Goal: Task Accomplishment & Management: Manage account settings

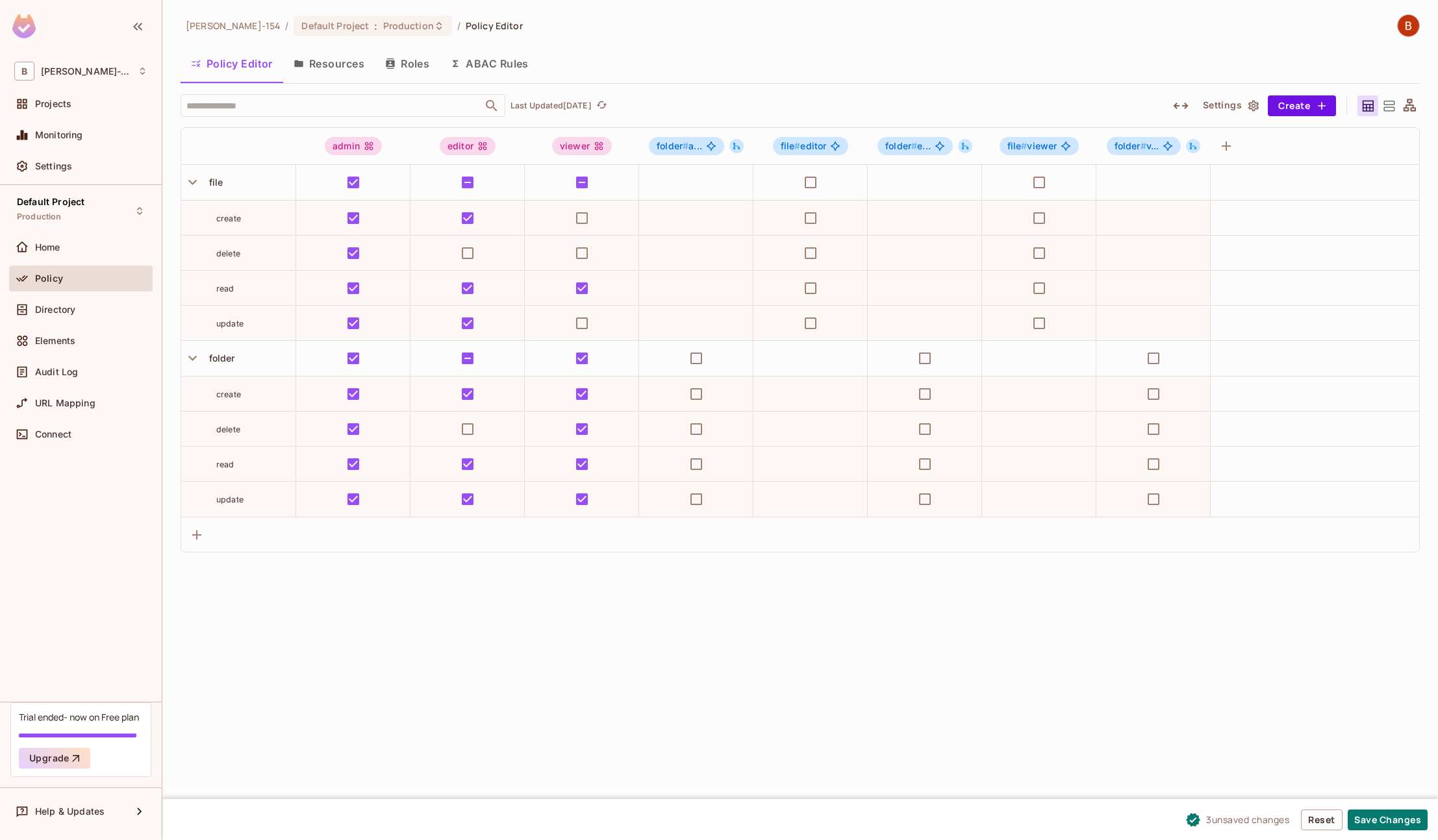
click at [65, 278] on div "Policy" at bounding box center [92, 278] width 113 height 10
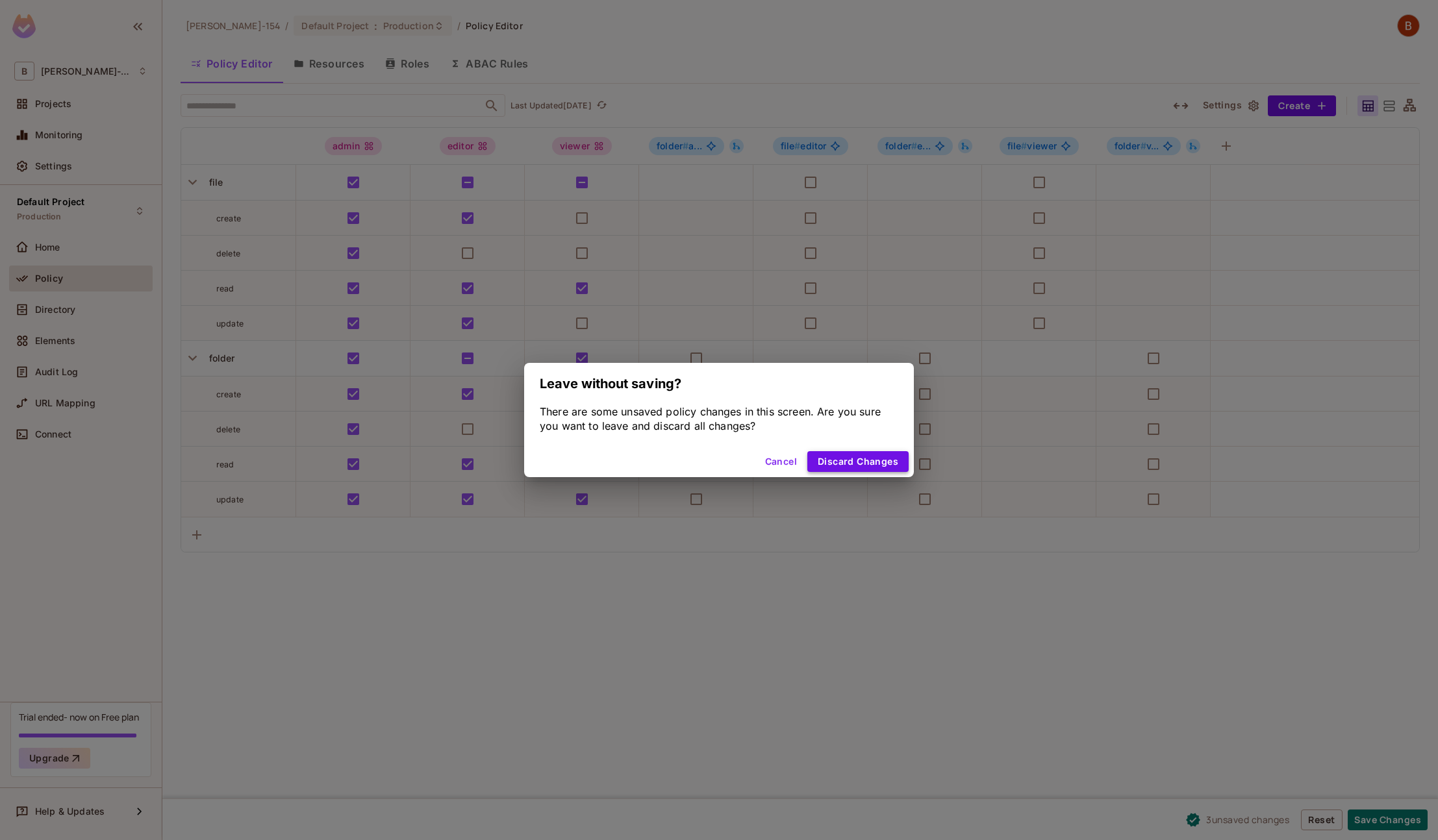
click at [847, 468] on button "Discard Changes" at bounding box center [857, 461] width 101 height 21
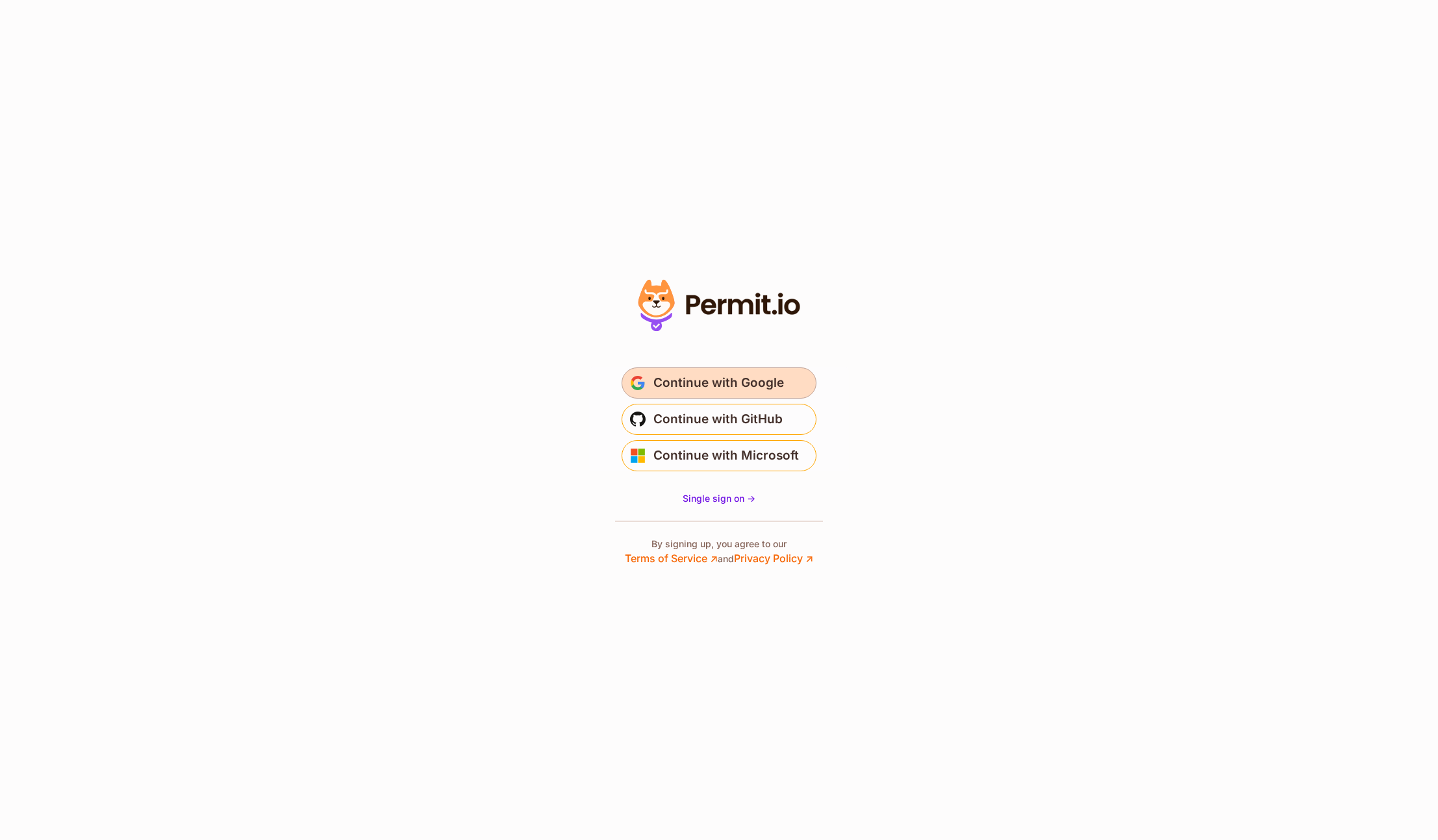
click at [757, 381] on span "Continue with Google" at bounding box center [719, 383] width 130 height 21
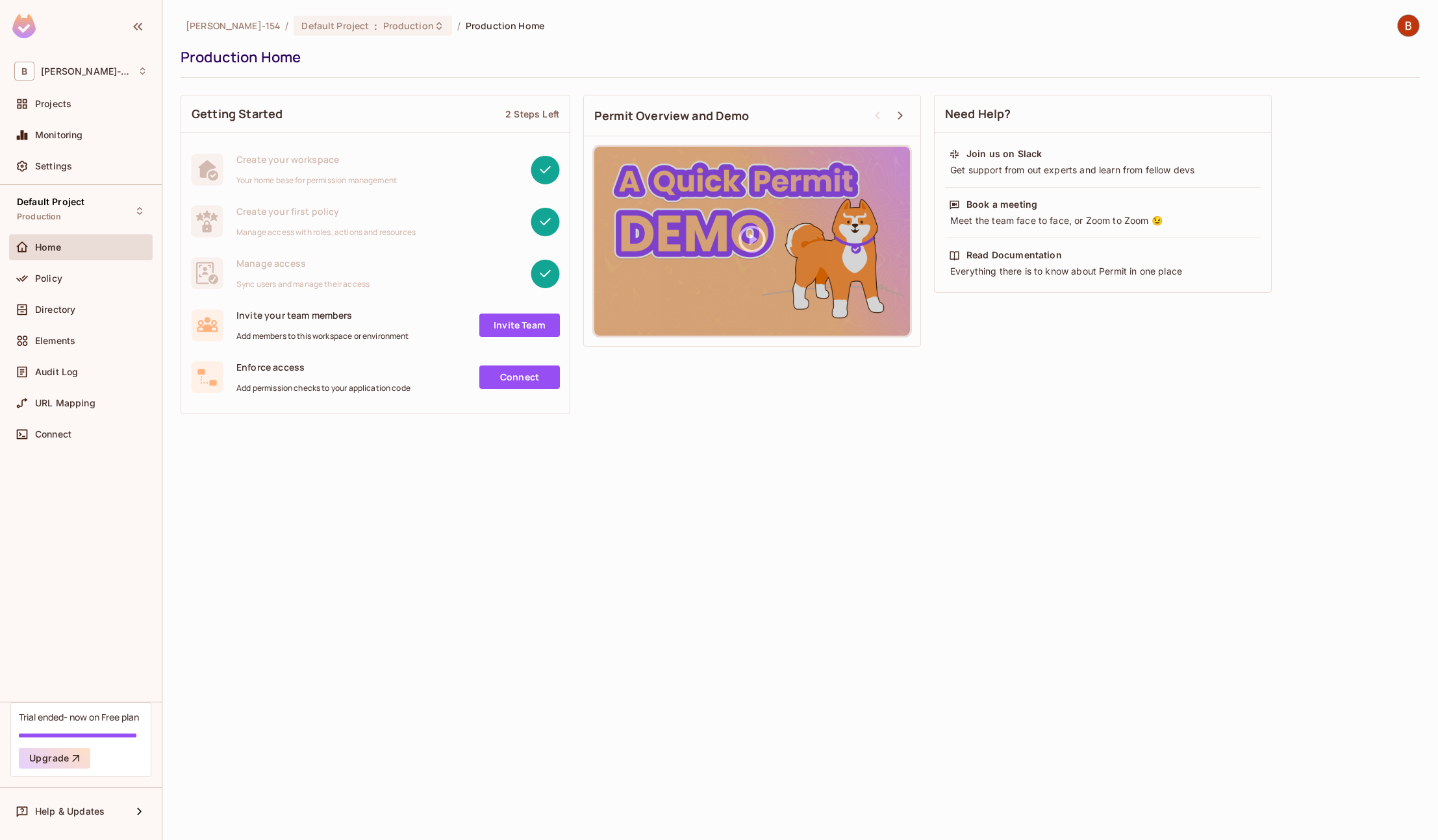
drag, startPoint x: 801, startPoint y: 436, endPoint x: 709, endPoint y: 439, distance: 92.0
click at [799, 441] on div "[PERSON_NAME]-154 / Default Project : Production / Production Home Production H…" at bounding box center [799, 420] width 1275 height 840
click at [56, 317] on div "Directory" at bounding box center [80, 309] width 143 height 26
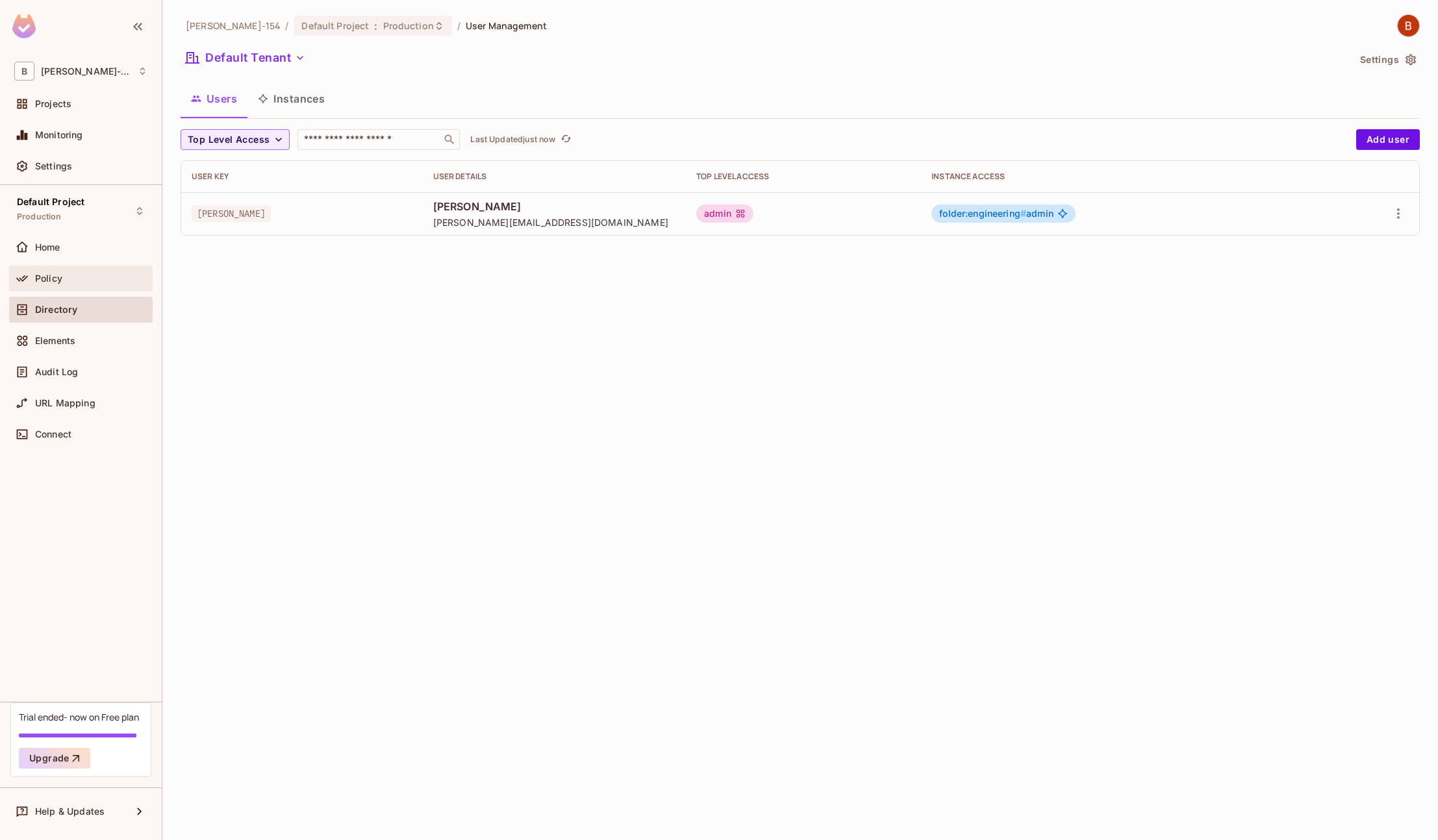
click at [54, 286] on div "Policy" at bounding box center [81, 278] width 133 height 16
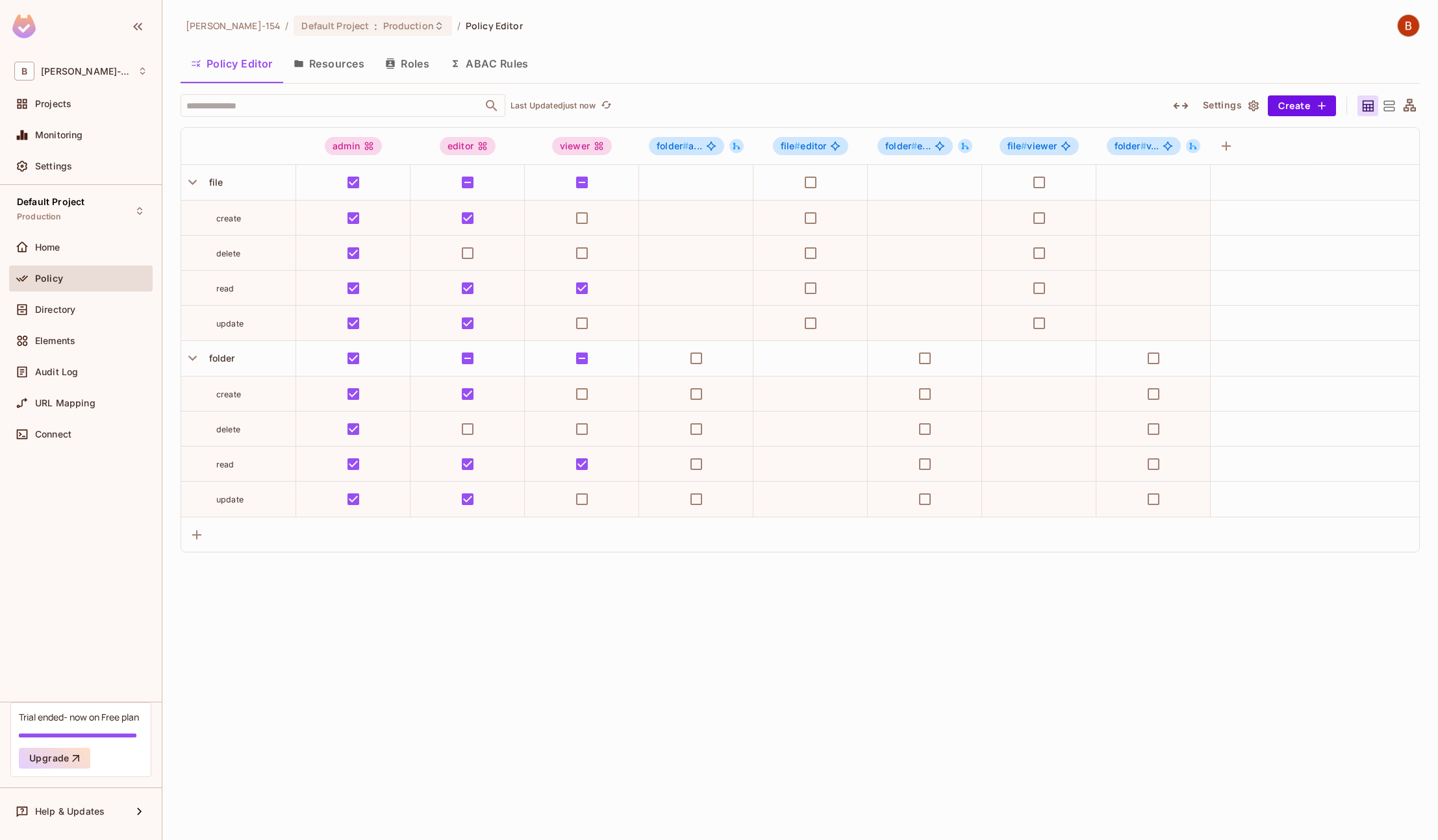
click at [326, 62] on button "Resources" at bounding box center [328, 64] width 92 height 33
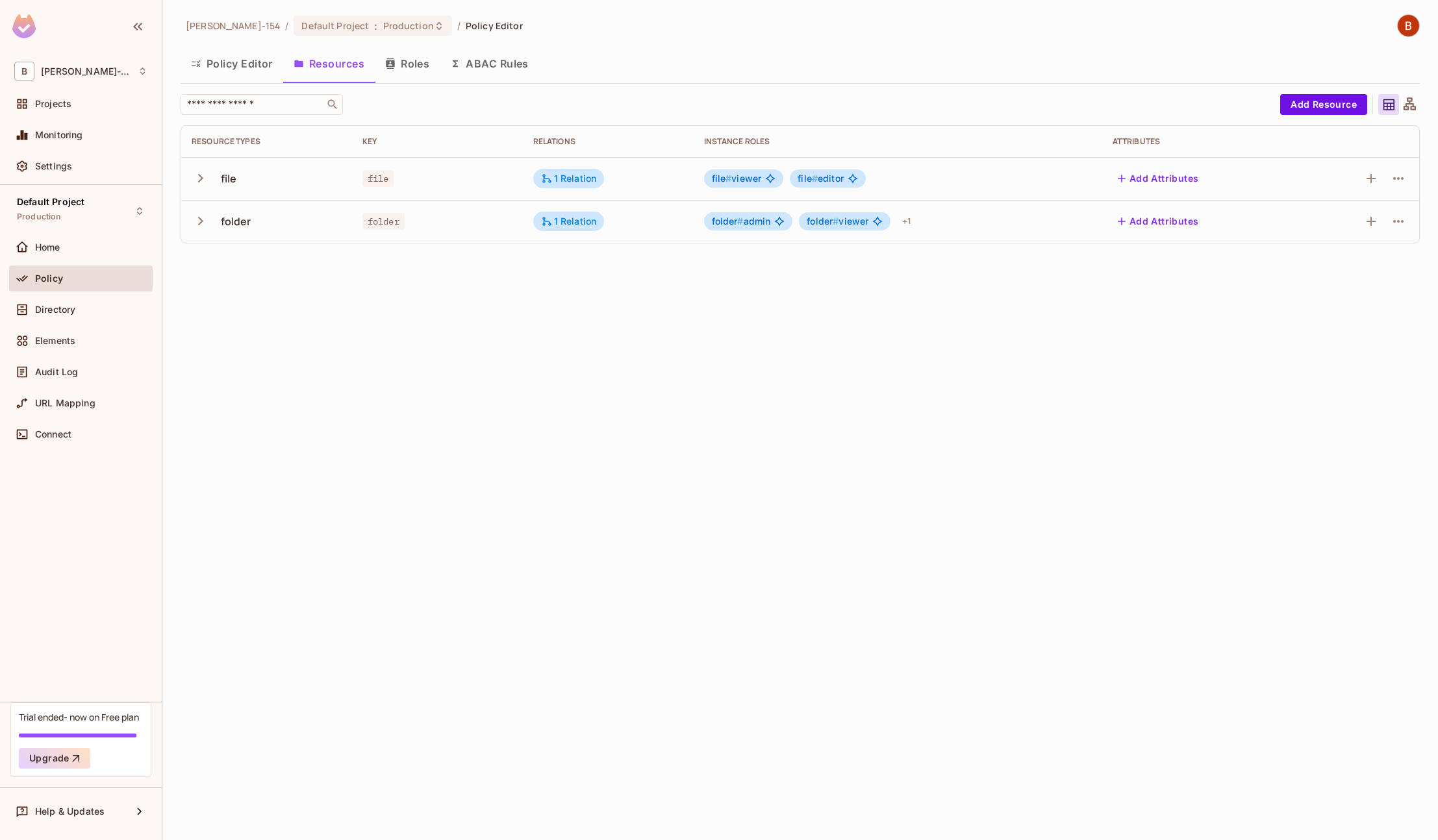
click at [229, 64] on button "Policy Editor" at bounding box center [231, 64] width 102 height 33
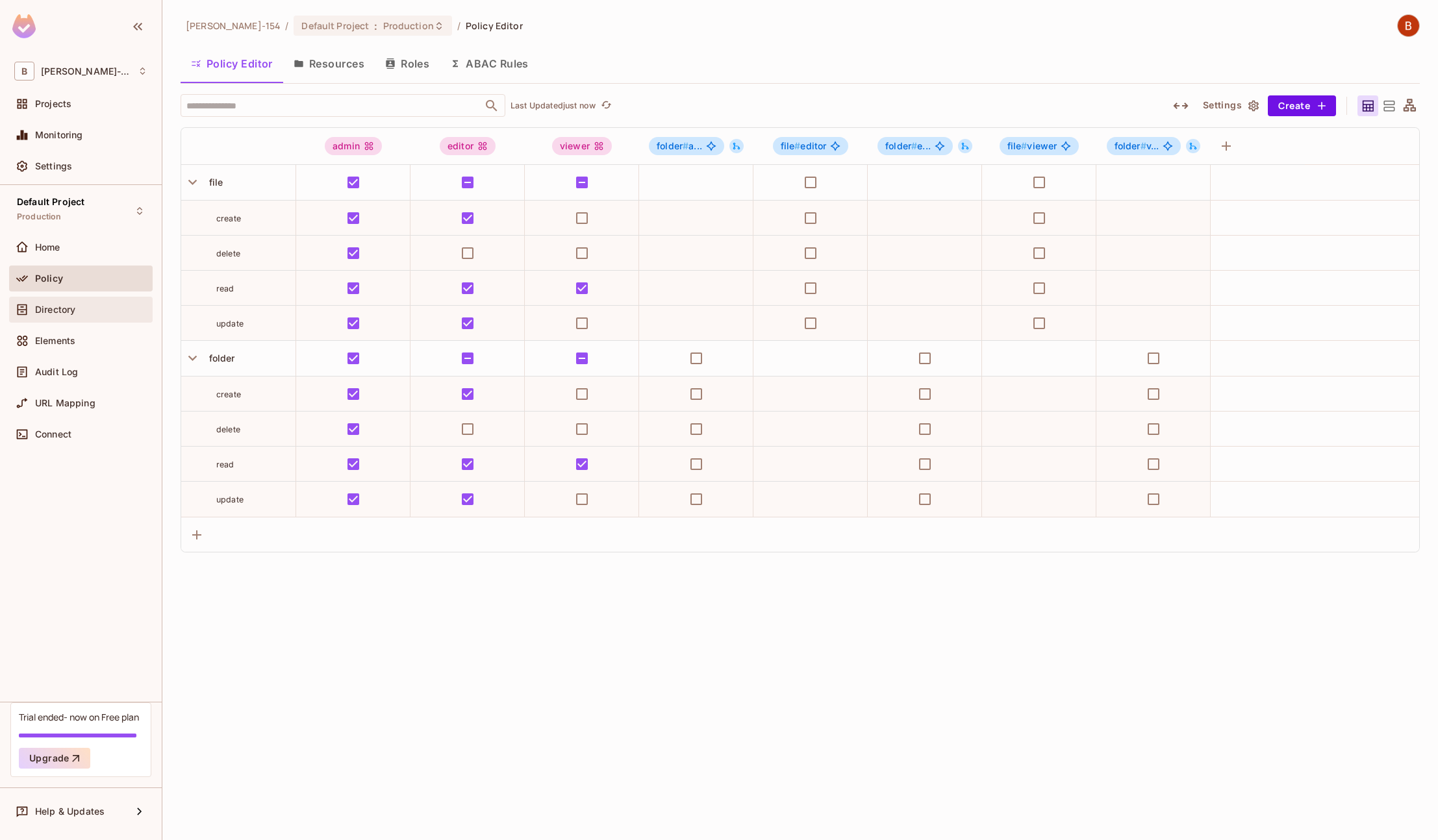
click at [88, 311] on div "Directory" at bounding box center [92, 309] width 113 height 10
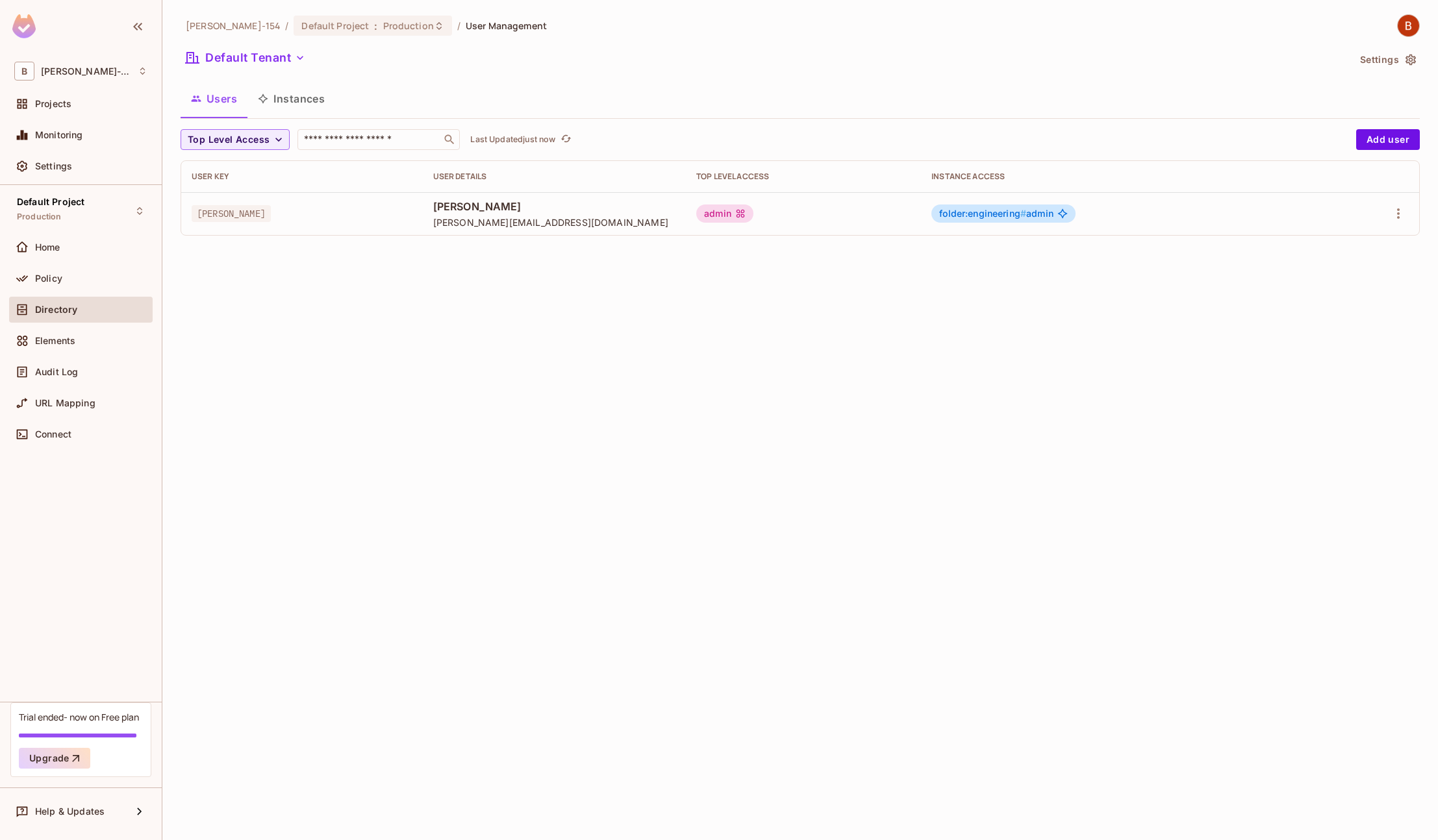
click at [305, 109] on button "Instances" at bounding box center [291, 99] width 88 height 33
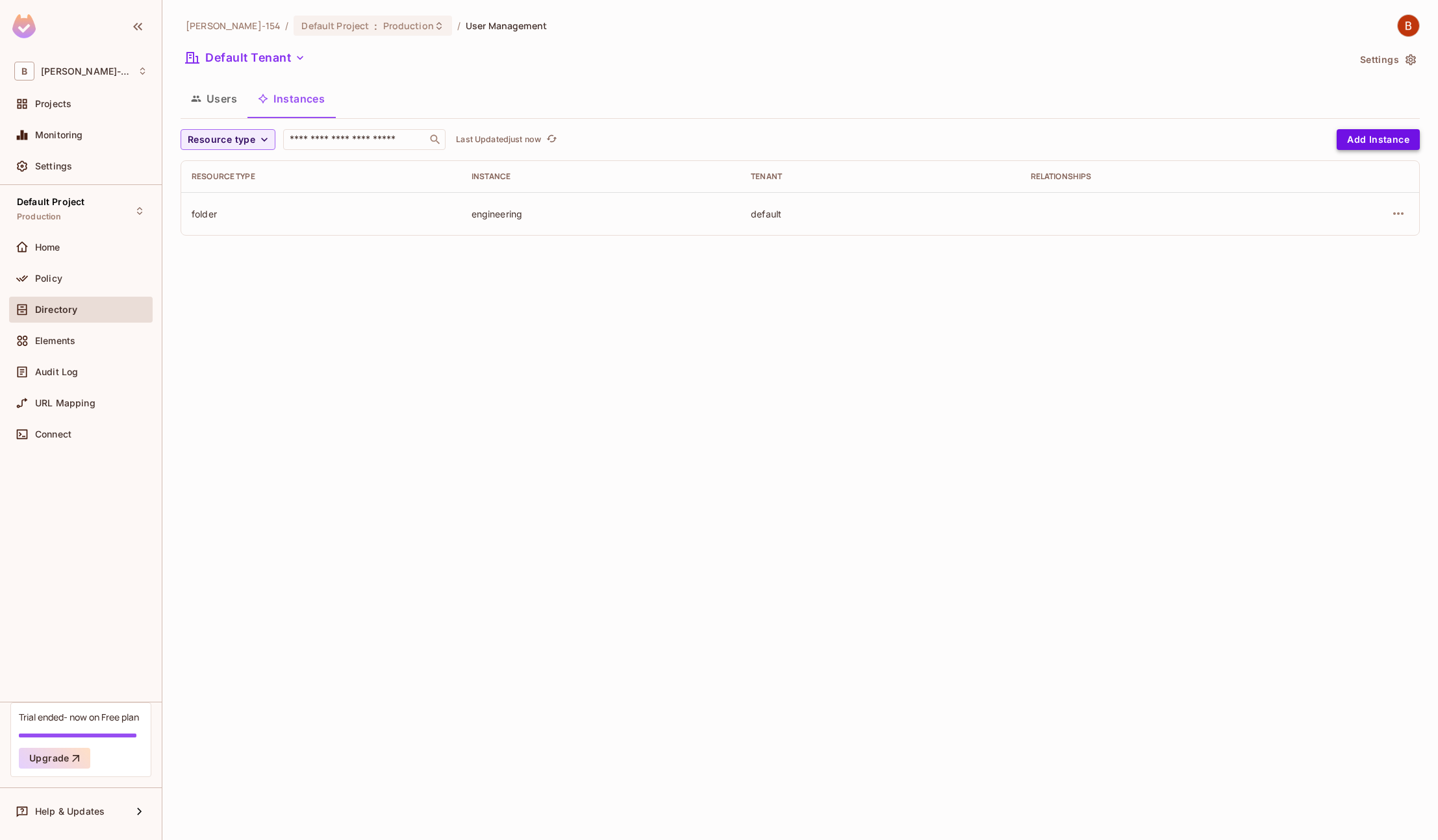
click at [1380, 140] on button "Add Instance" at bounding box center [1378, 139] width 83 height 21
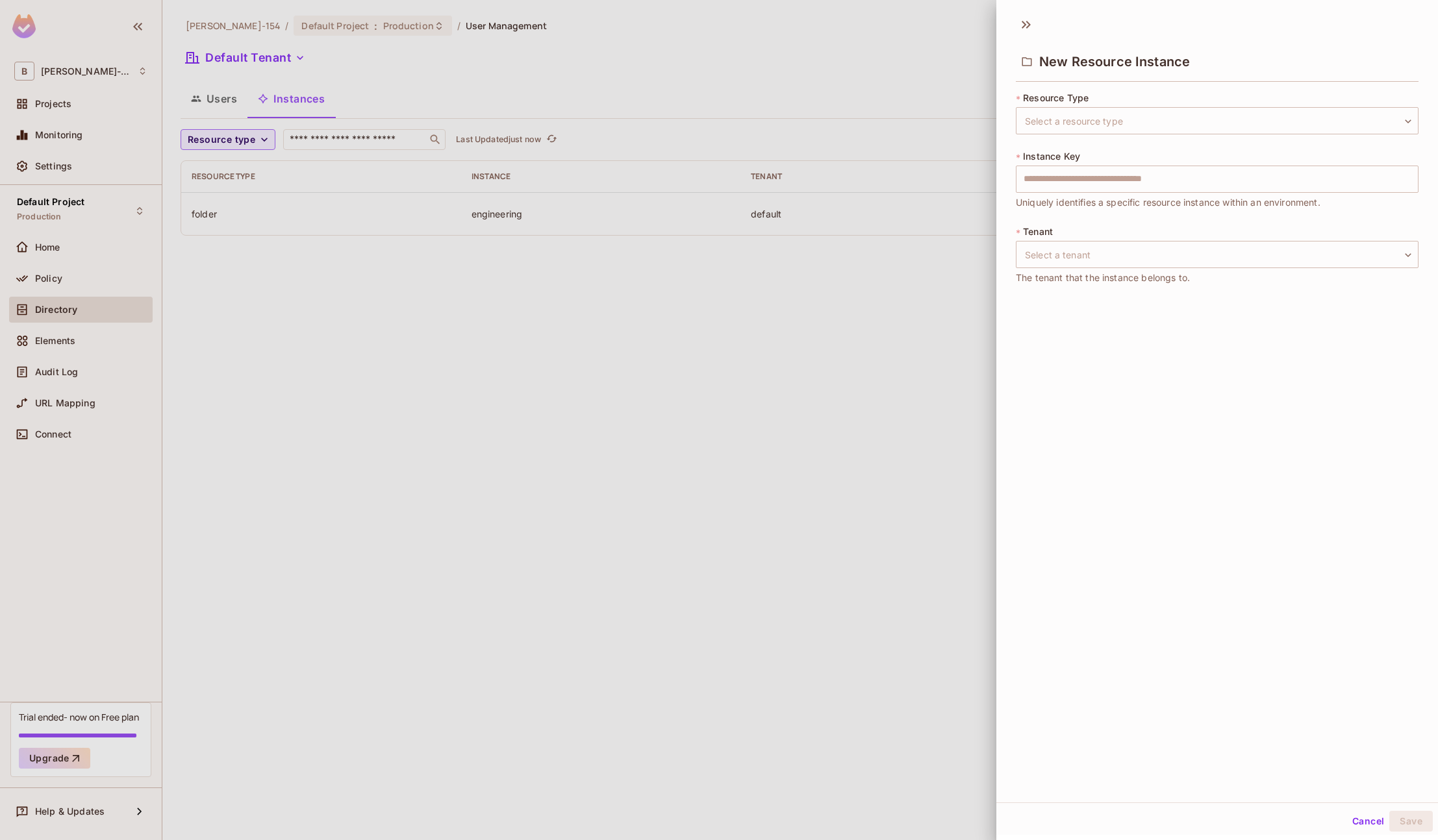
click at [858, 306] on div at bounding box center [719, 420] width 1438 height 840
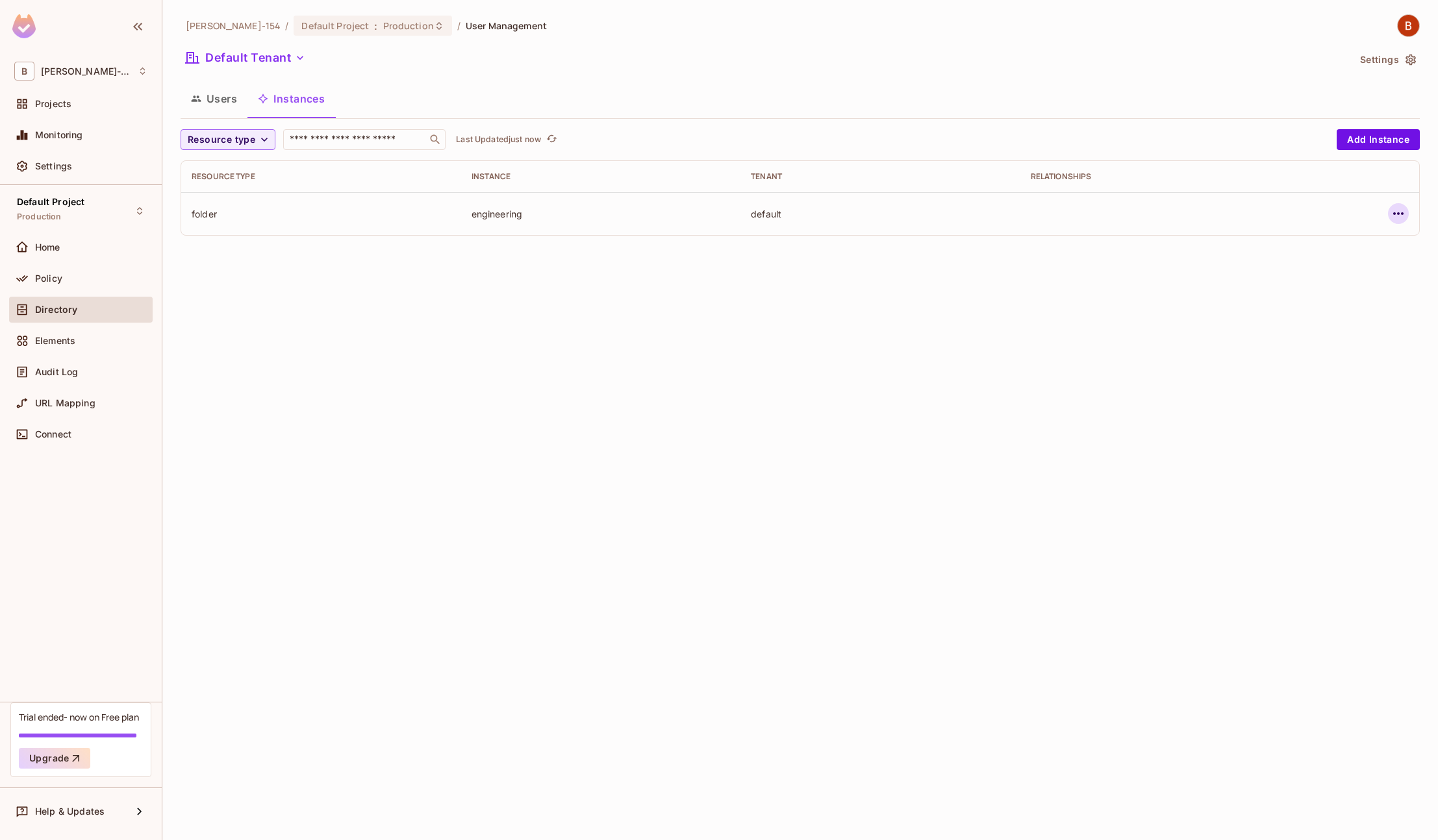
click at [1402, 215] on icon "button" at bounding box center [1398, 213] width 16 height 16
click at [1359, 246] on div "Edit Resource Instance" at bounding box center [1321, 243] width 101 height 13
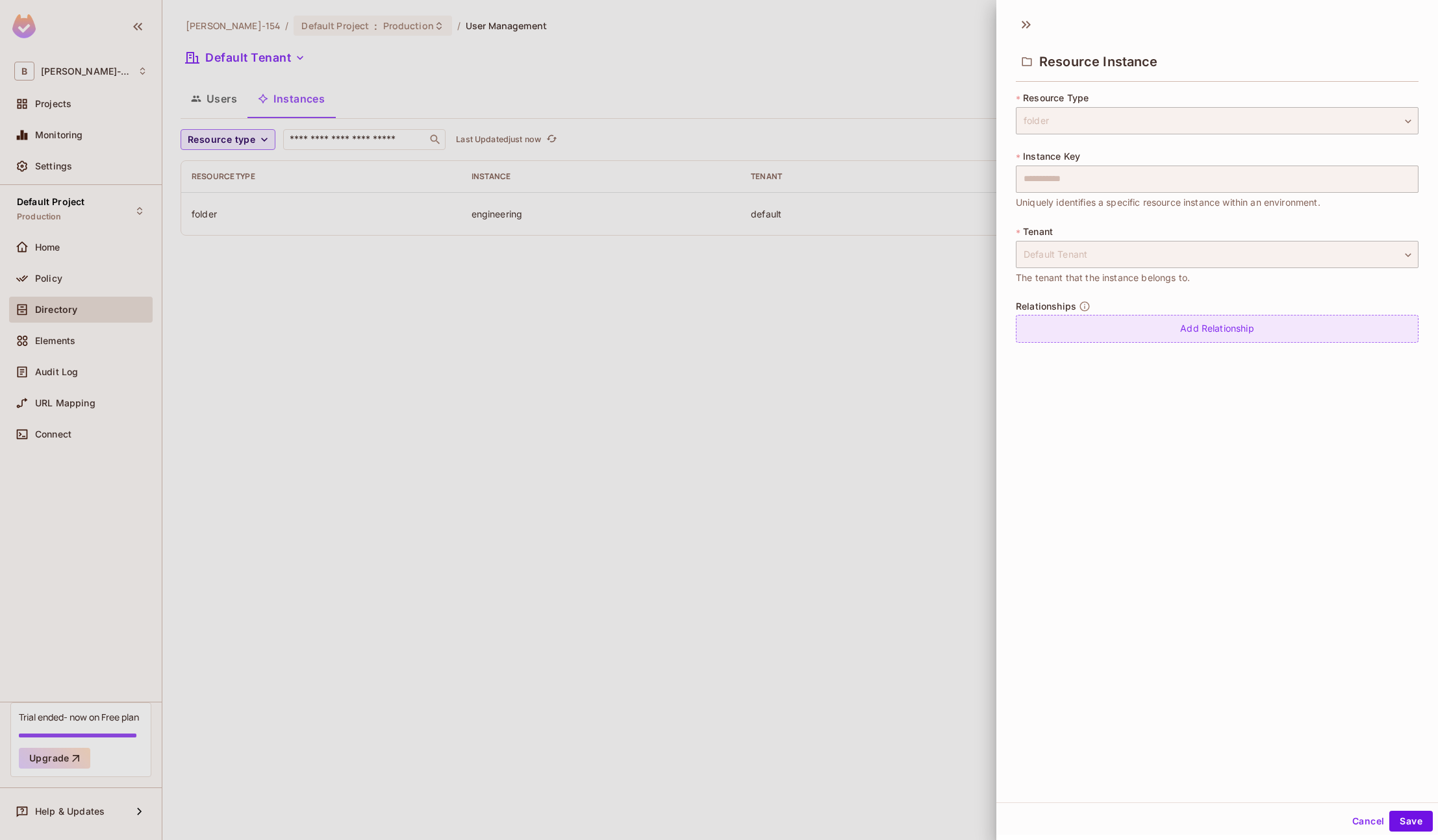
click at [1276, 334] on div "Add Relationship" at bounding box center [1217, 328] width 402 height 28
click at [1255, 341] on body "**********" at bounding box center [719, 420] width 1438 height 840
click at [772, 389] on div at bounding box center [719, 420] width 1438 height 840
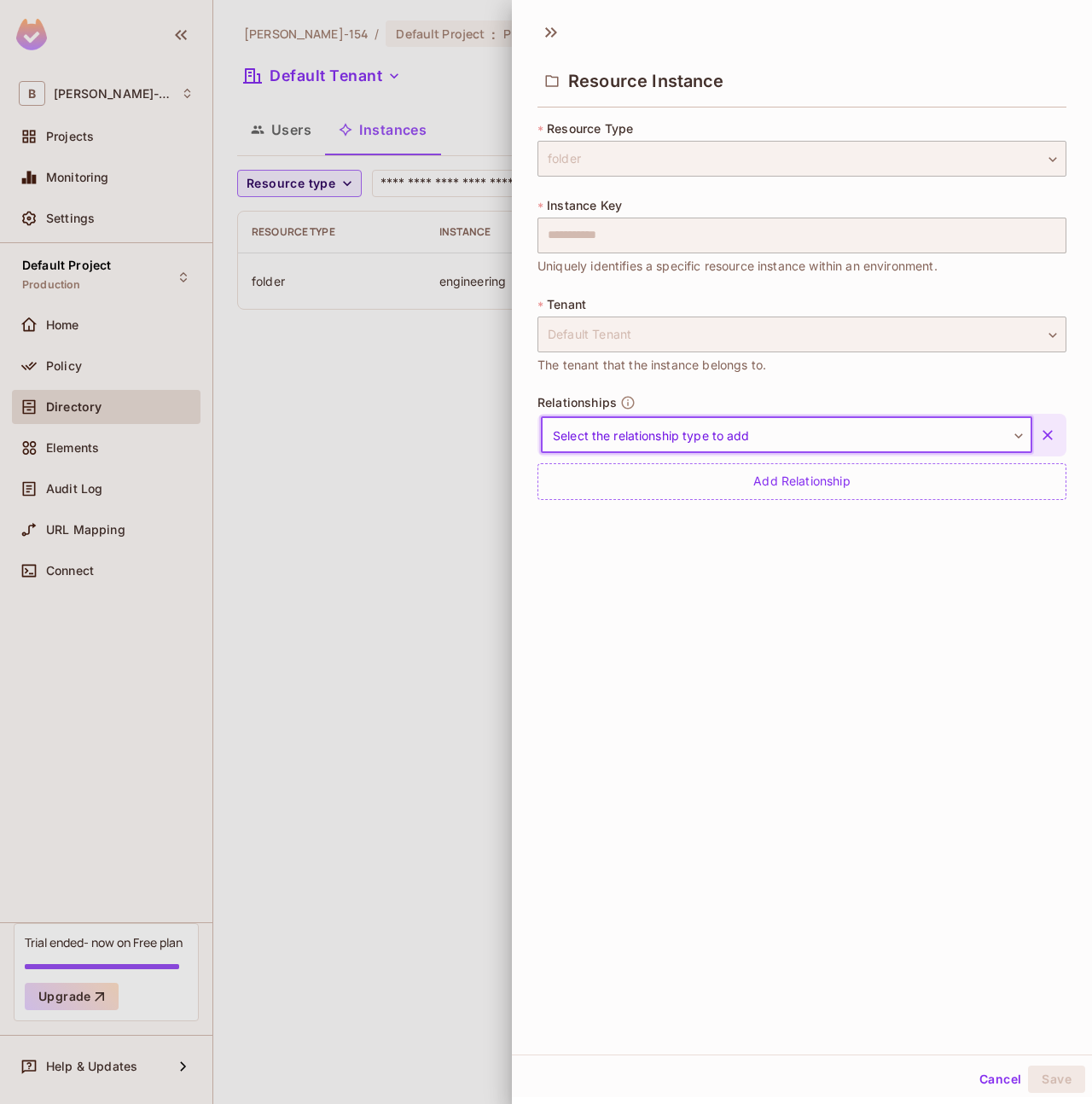
click at [978, 1080] on button "Cancel" at bounding box center [1000, 1079] width 55 height 28
